Goal: Check status

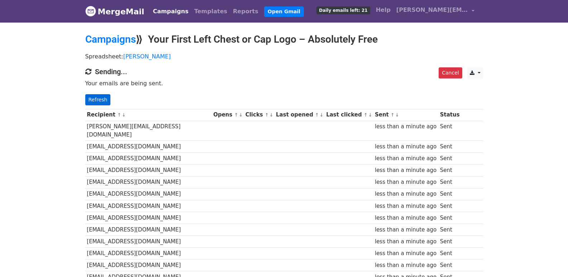
drag, startPoint x: 0, startPoint y: 0, endPoint x: 101, endPoint y: 100, distance: 142.4
click at [101, 103] on link "Refresh" at bounding box center [97, 99] width 25 height 11
click at [101, 100] on link "Refresh" at bounding box center [97, 99] width 25 height 11
click at [96, 98] on link "Refresh" at bounding box center [97, 99] width 25 height 11
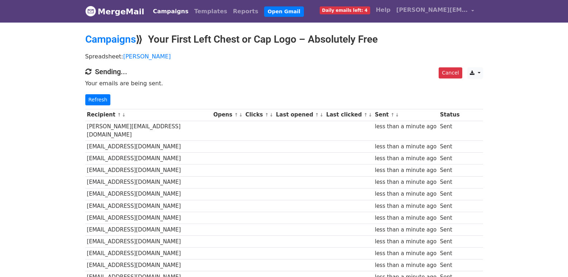
click at [101, 97] on link "Refresh" at bounding box center [97, 99] width 25 height 11
click at [101, 100] on link "Refresh" at bounding box center [97, 99] width 25 height 11
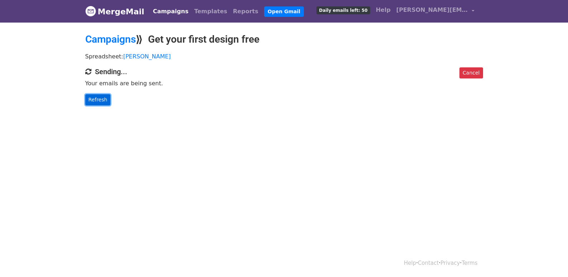
click at [96, 97] on link "Refresh" at bounding box center [97, 99] width 25 height 11
click at [102, 103] on link "Refresh" at bounding box center [97, 99] width 25 height 11
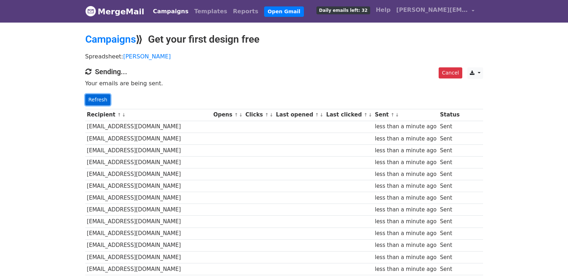
click at [95, 99] on link "Refresh" at bounding box center [97, 99] width 25 height 11
